Goal: Task Accomplishment & Management: Use online tool/utility

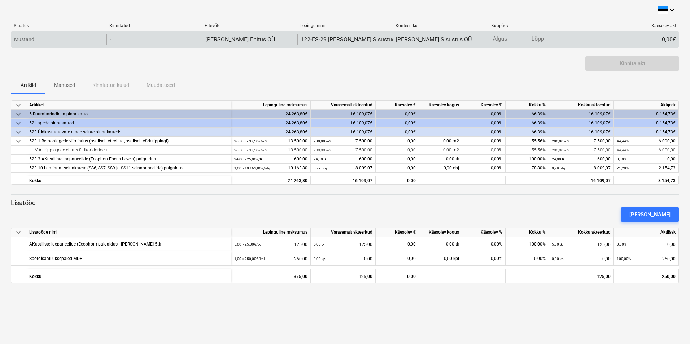
click at [512, 41] on body "keyboard_arrow_down Staatus Kinnitatud Ettevõte Lepingu nimi Konteeri kui Kuupä…" at bounding box center [345, 172] width 690 height 344
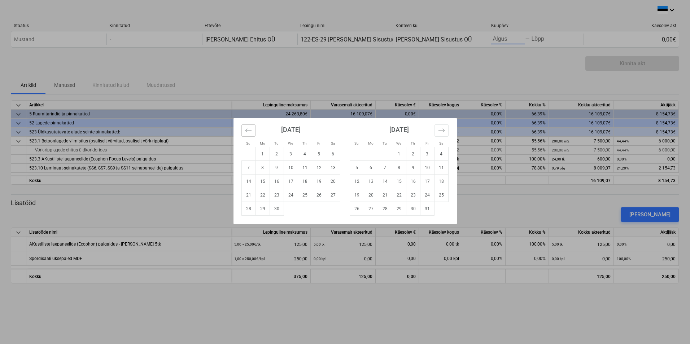
click at [252, 129] on icon "Move backward to switch to the previous month." at bounding box center [248, 130] width 7 height 7
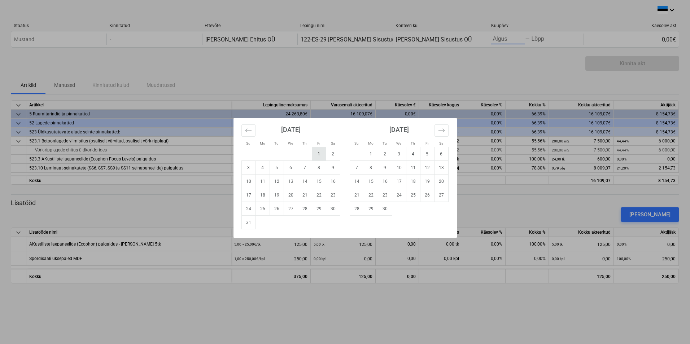
click at [317, 153] on td "1" at bounding box center [319, 154] width 14 height 14
type input "[DATE]"
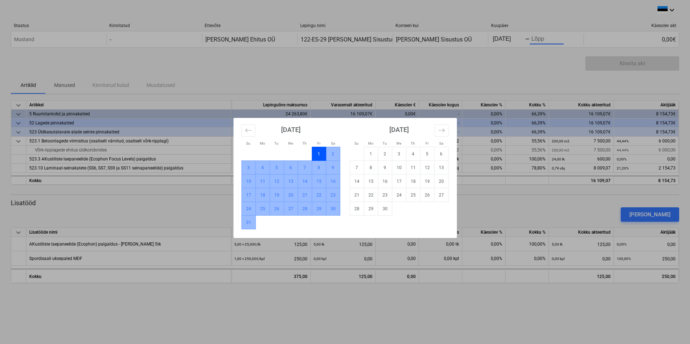
click at [248, 224] on td "31" at bounding box center [249, 223] width 14 height 14
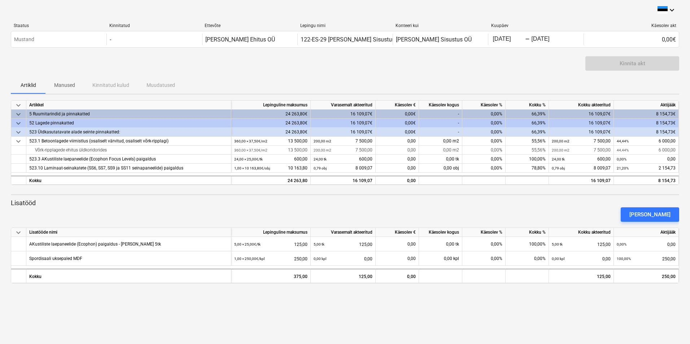
click at [337, 66] on div "Kinnita akt" at bounding box center [345, 66] width 669 height 20
click at [402, 111] on div "0,00€" at bounding box center [397, 114] width 43 height 9
click at [289, 65] on div "Kinnita akt" at bounding box center [345, 66] width 669 height 20
click at [336, 62] on div "Kinnita akt" at bounding box center [345, 66] width 669 height 20
